Goal: Information Seeking & Learning: Learn about a topic

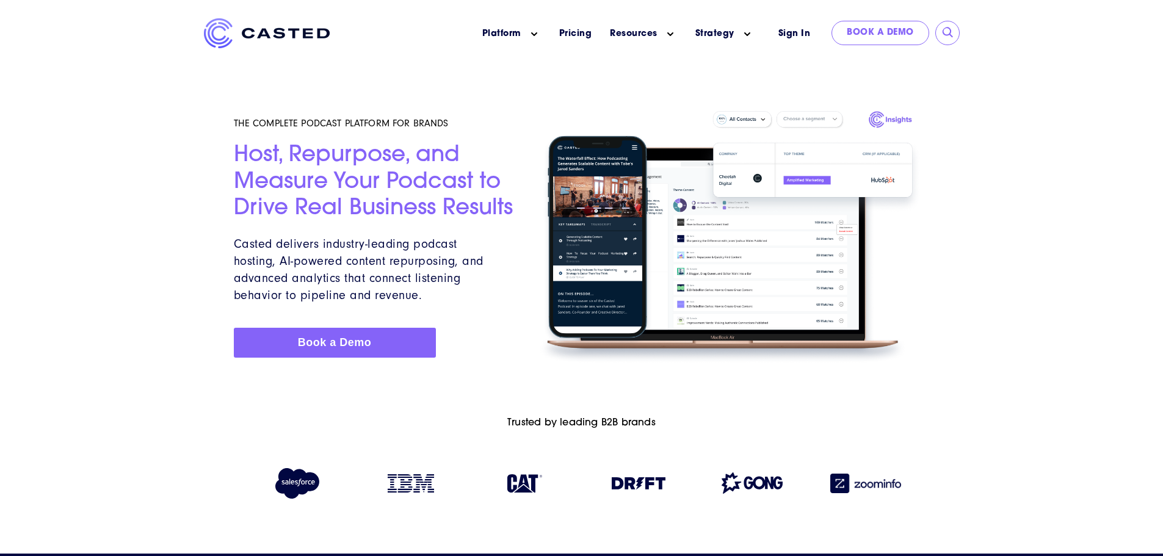
click at [962, 304] on div at bounding box center [581, 193] width 1163 height 387
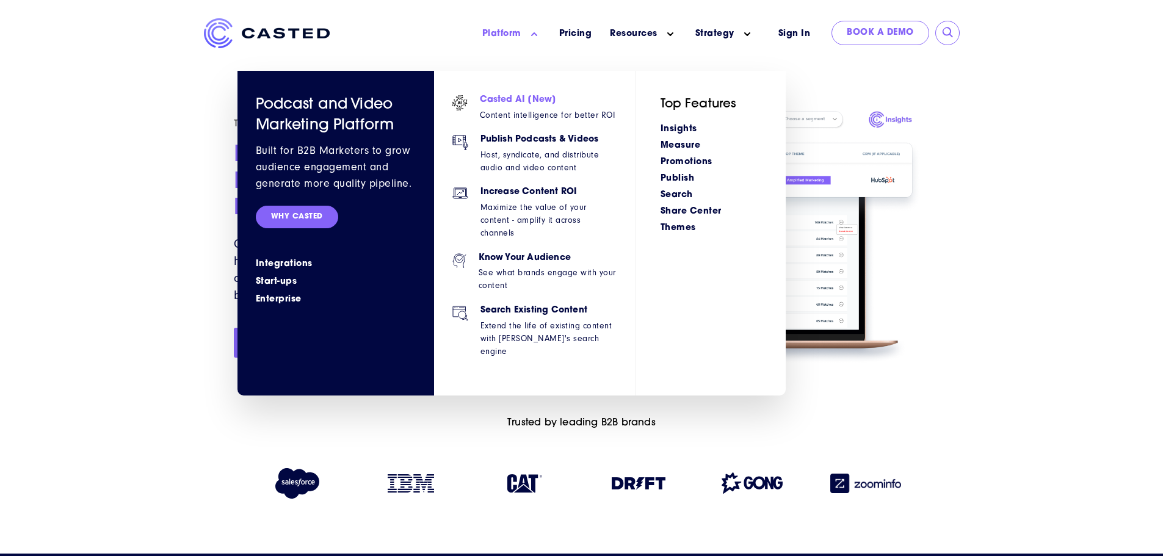
click at [553, 115] on p "Content intelligence for better ROI" at bounding box center [547, 115] width 135 height 13
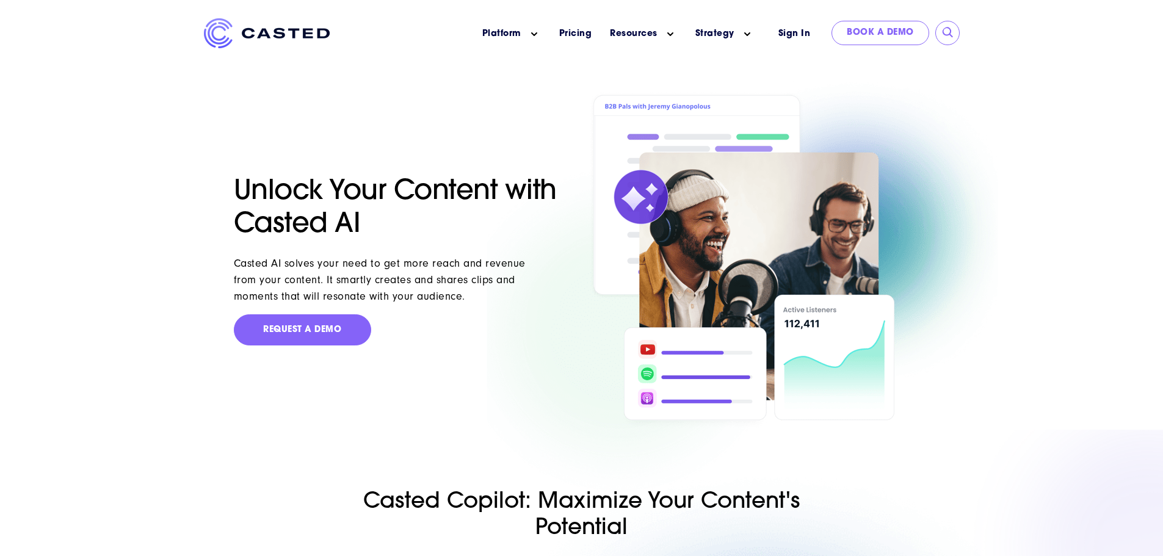
click at [445, 278] on div "Casted AI solves your need to get more reach and revenue from your content. It …" at bounding box center [390, 279] width 312 height 49
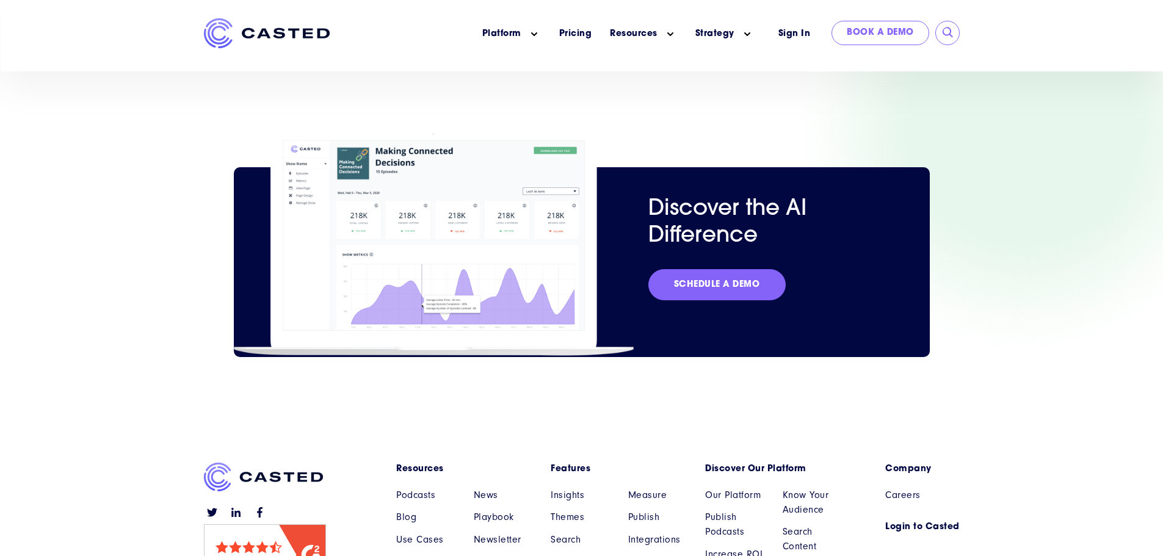
scroll to position [3002, 0]
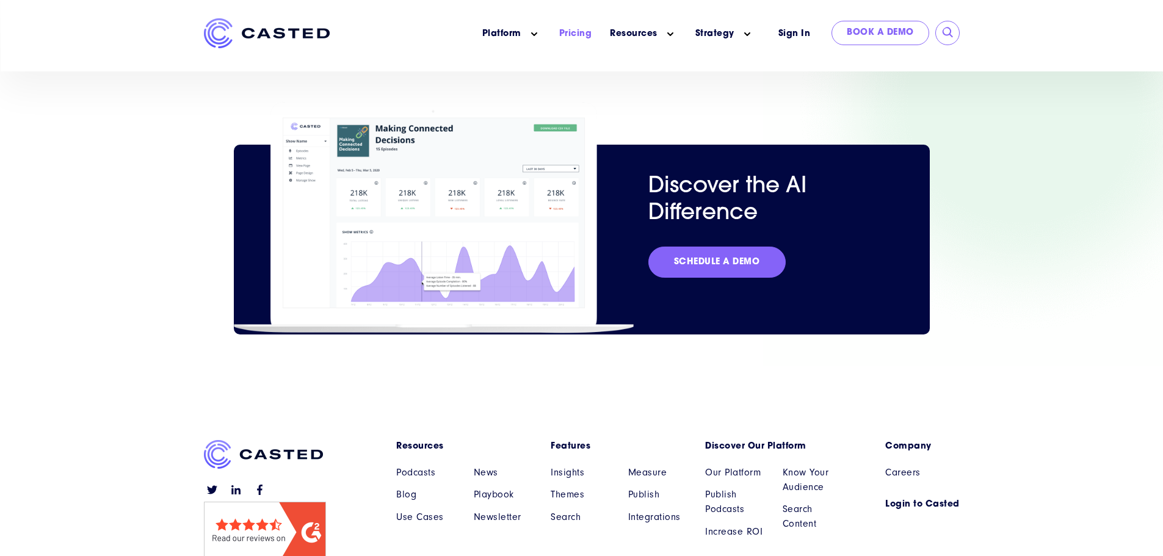
click at [585, 33] on link "Pricing" at bounding box center [575, 33] width 33 height 13
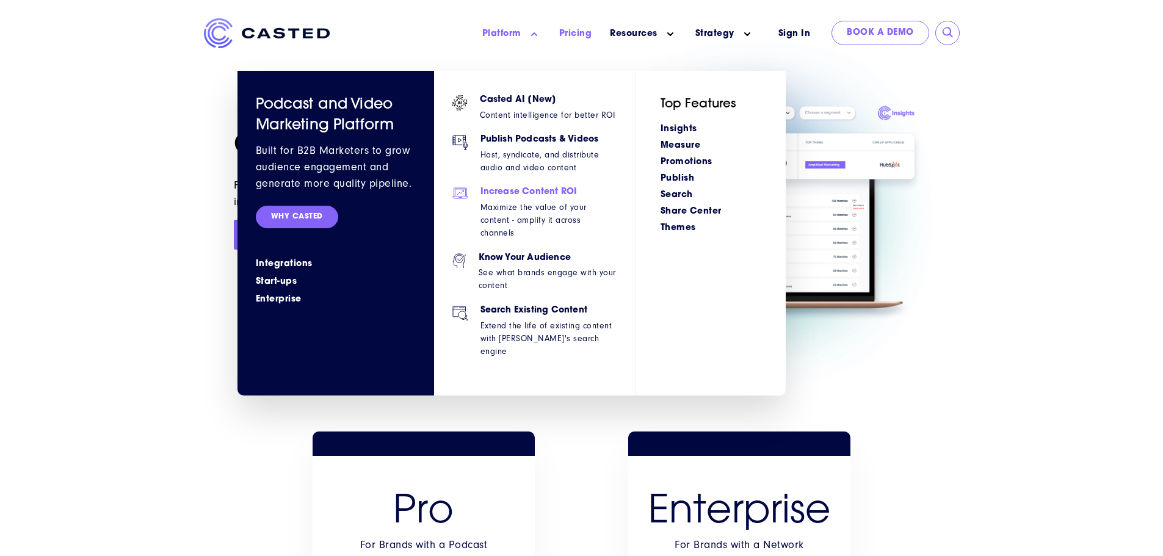
click at [532, 194] on h6 "Increase Content ROI" at bounding box center [548, 192] width 137 height 10
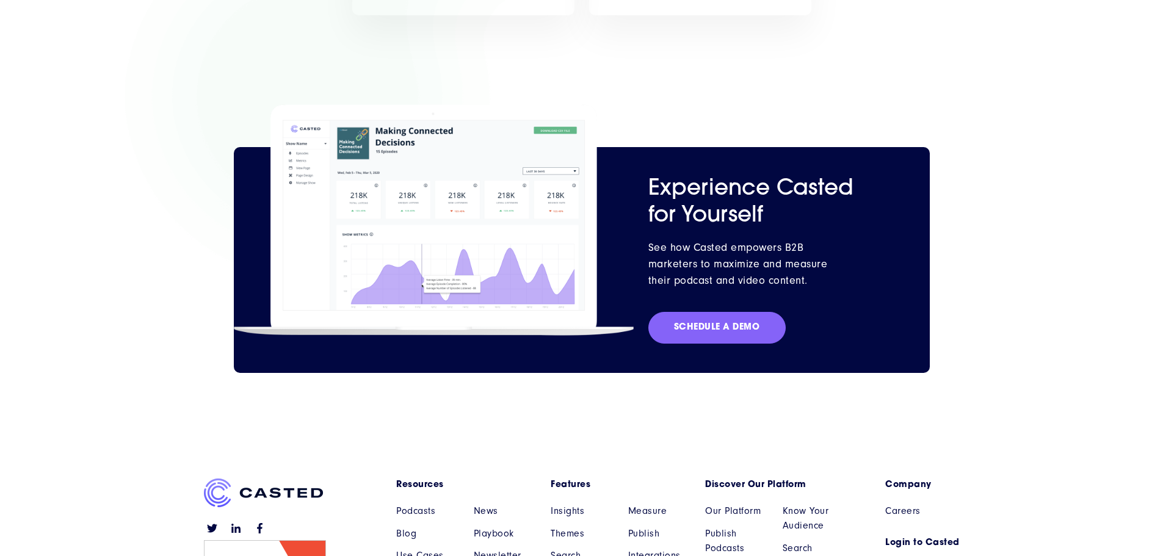
scroll to position [1709, 0]
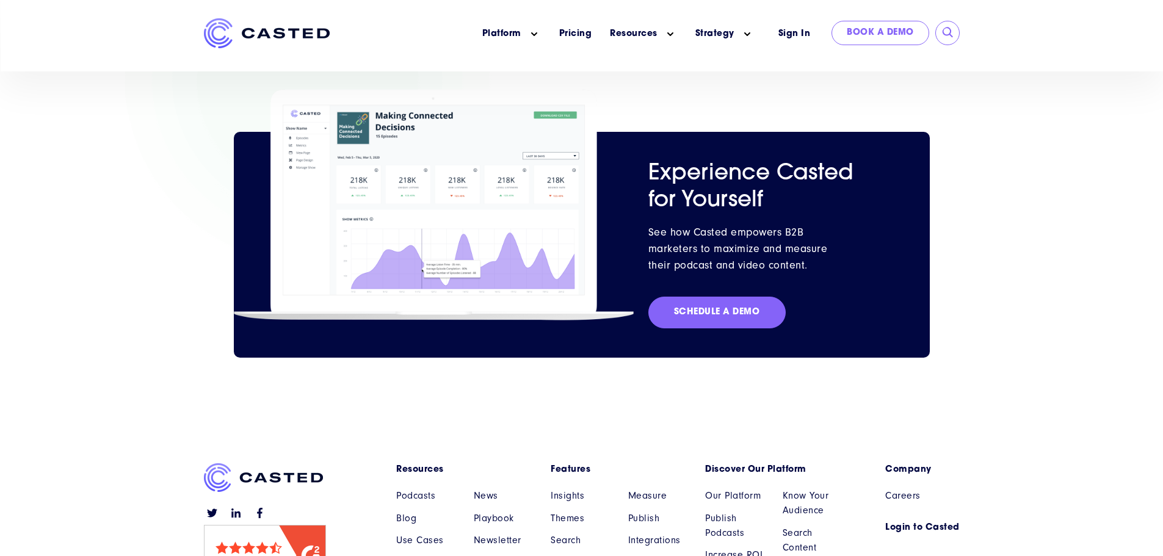
click at [298, 37] on img at bounding box center [267, 33] width 126 height 30
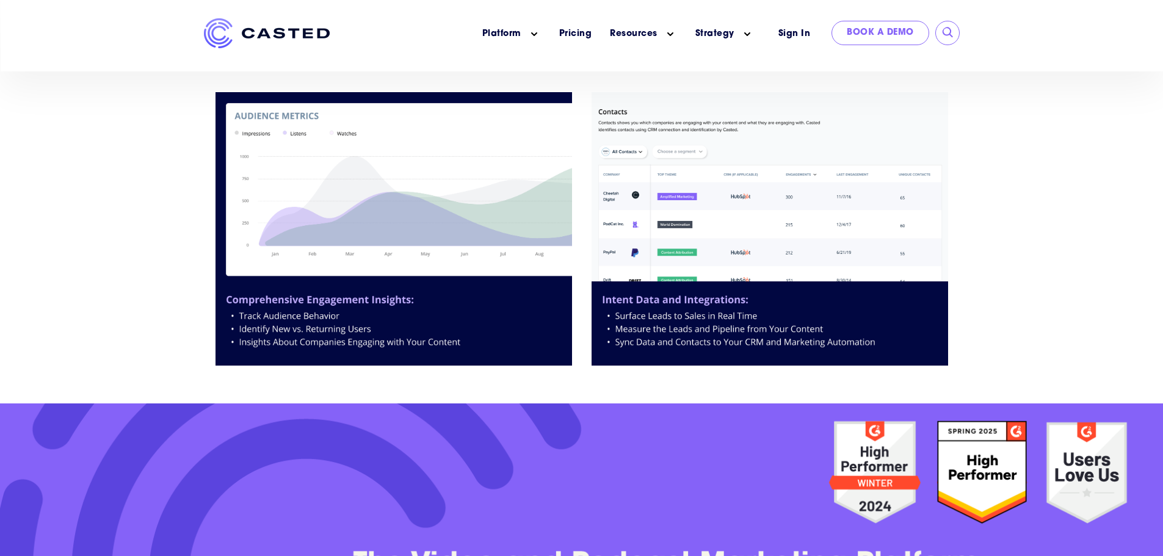
scroll to position [3662, 0]
